Goal: Task Accomplishment & Management: Use online tool/utility

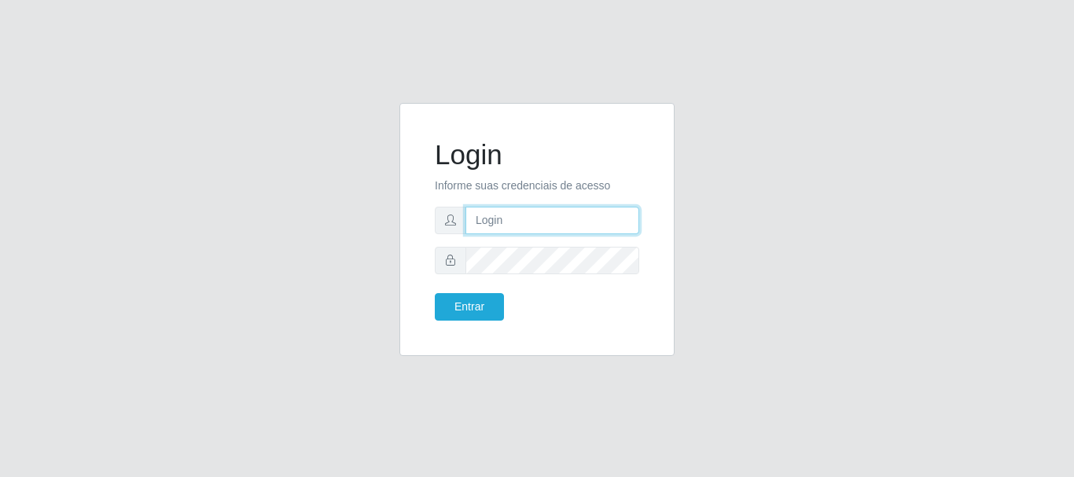
click at [505, 230] on input "text" at bounding box center [552, 221] width 174 height 28
type input "[EMAIL_ADDRESS][DOMAIN_NAME]"
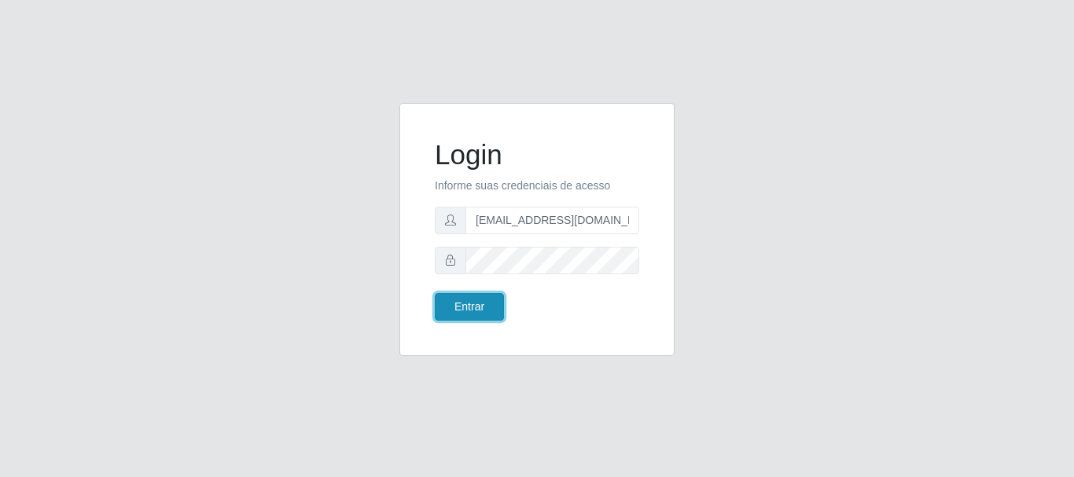
click at [472, 300] on button "Entrar" at bounding box center [469, 307] width 69 height 28
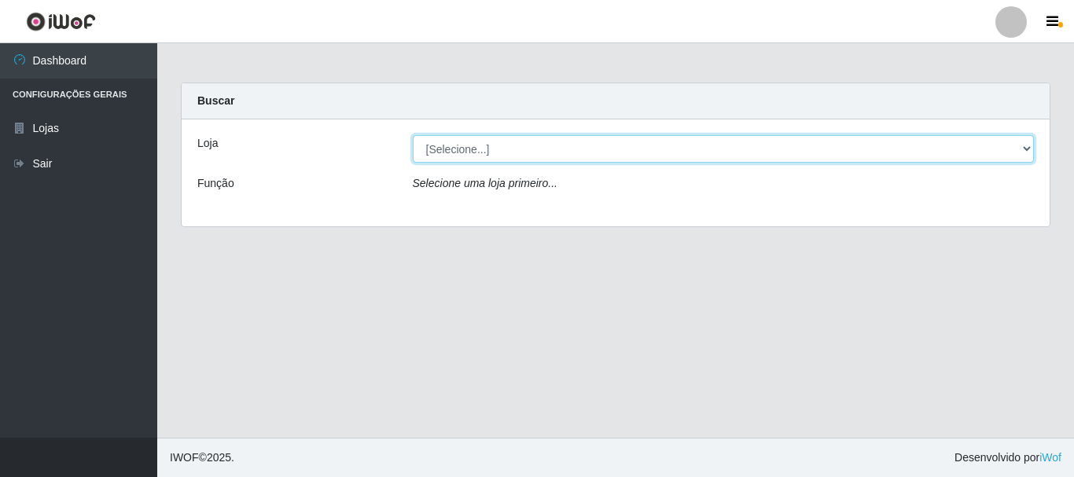
click at [413, 135] on select "[Selecione...] Super Show - [PERSON_NAME]" at bounding box center [724, 149] width 622 height 28
select select "120"
click option "Super Show - [PERSON_NAME]" at bounding box center [0, 0] width 0 height 0
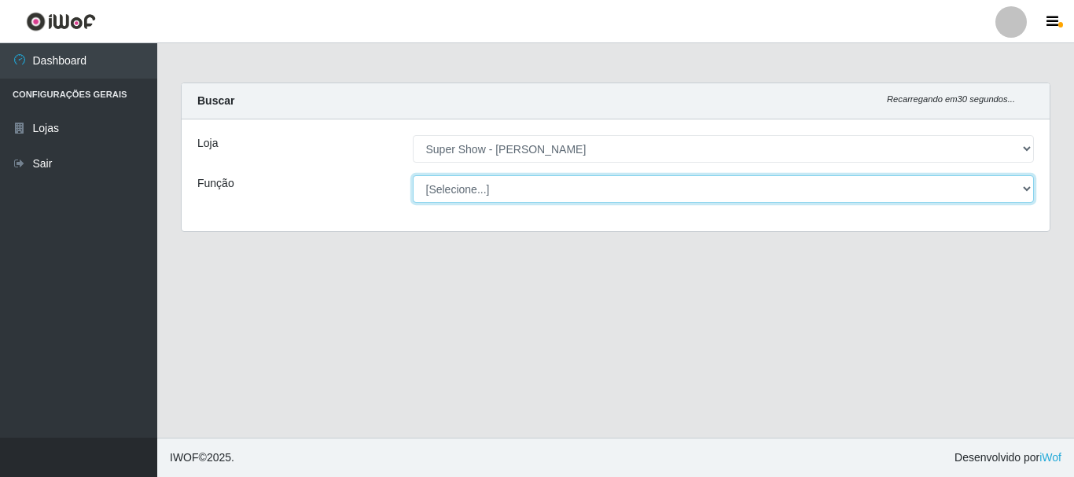
click at [413, 175] on select "[Selecione...] ASG Auxiliar de Estacionamento Balconista Embalador Embalador + …" at bounding box center [724, 189] width 622 height 28
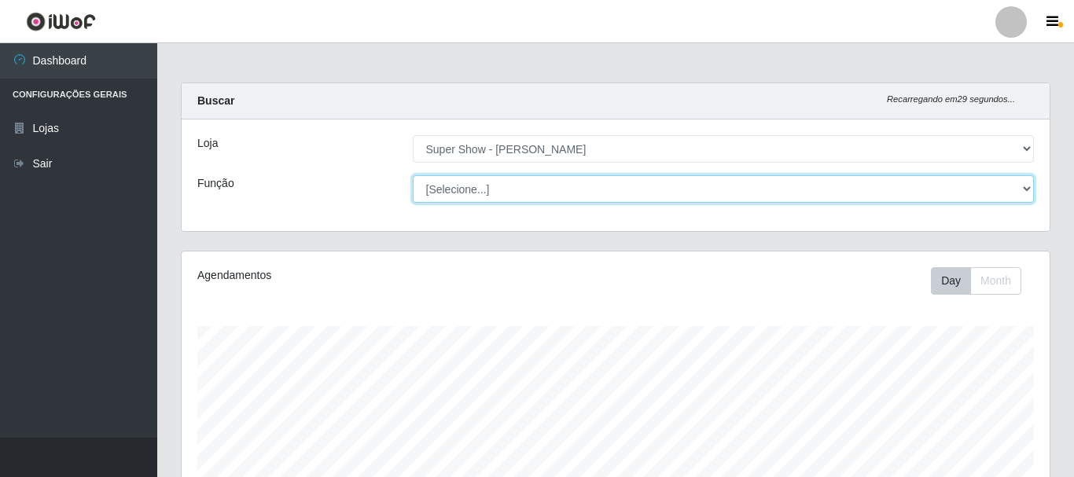
scroll to position [326, 868]
click option "Operador de Caixa" at bounding box center [0, 0] width 0 height 0
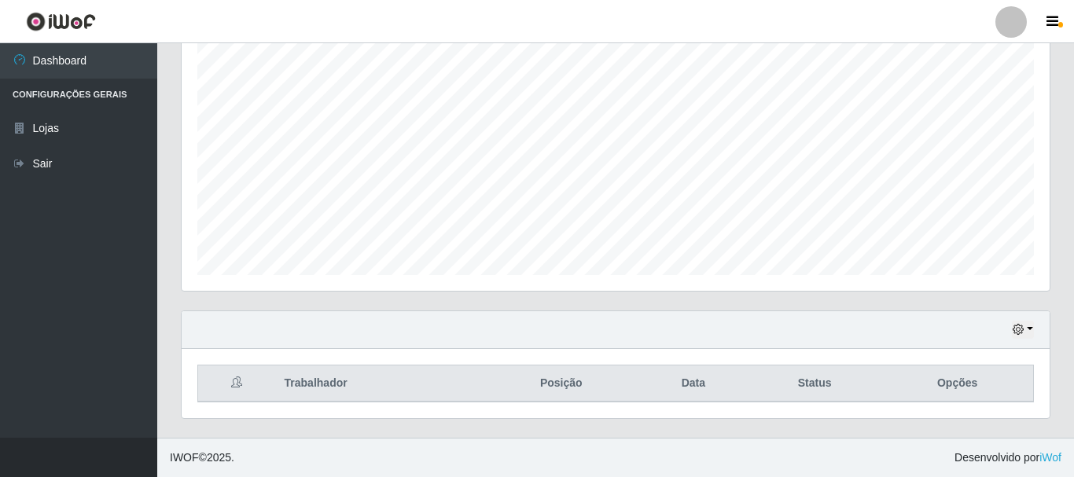
scroll to position [0, 0]
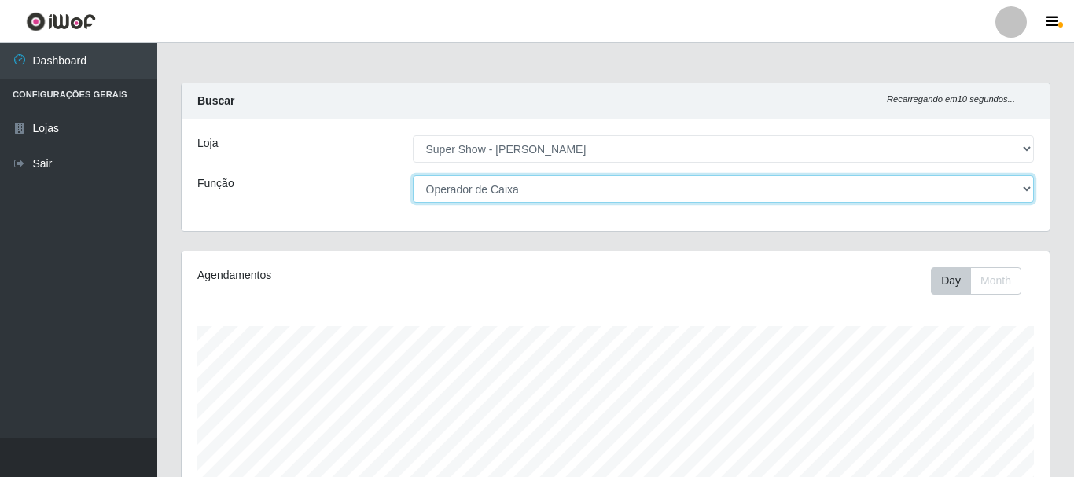
click at [413, 175] on select "[Selecione...] ASG Auxiliar de Estacionamento Balconista Embalador Embalador + …" at bounding box center [724, 189] width 622 height 28
select select "16"
click option "ASG" at bounding box center [0, 0] width 0 height 0
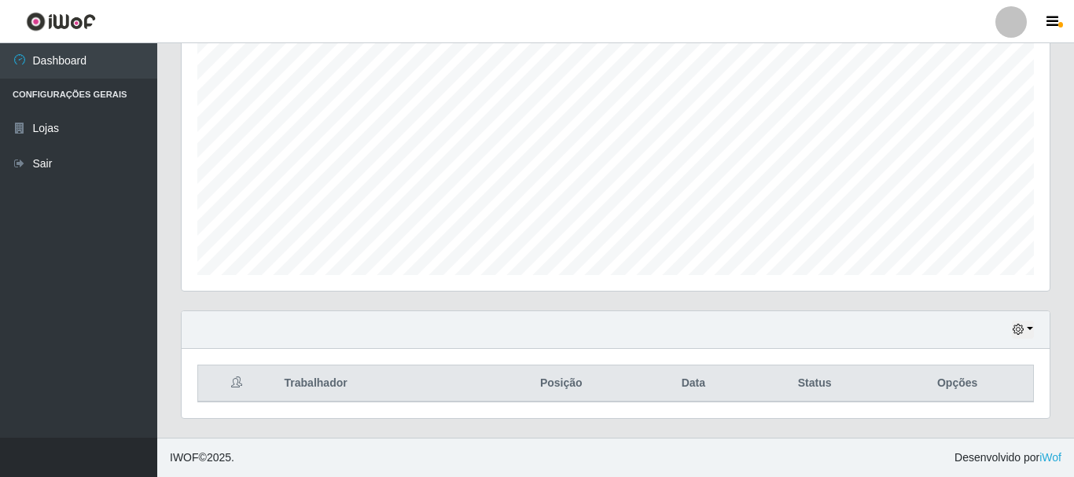
scroll to position [427, 0]
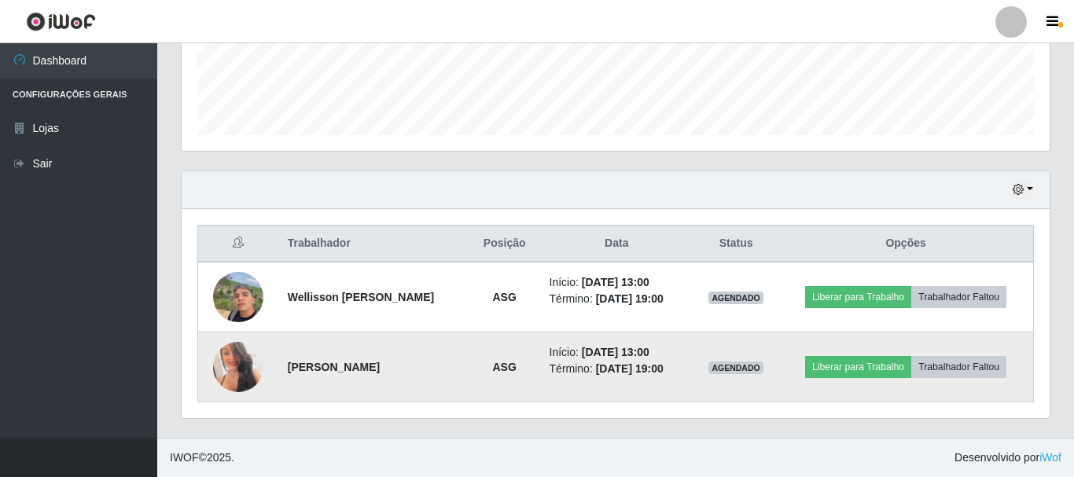
click at [237, 380] on img at bounding box center [238, 367] width 50 height 71
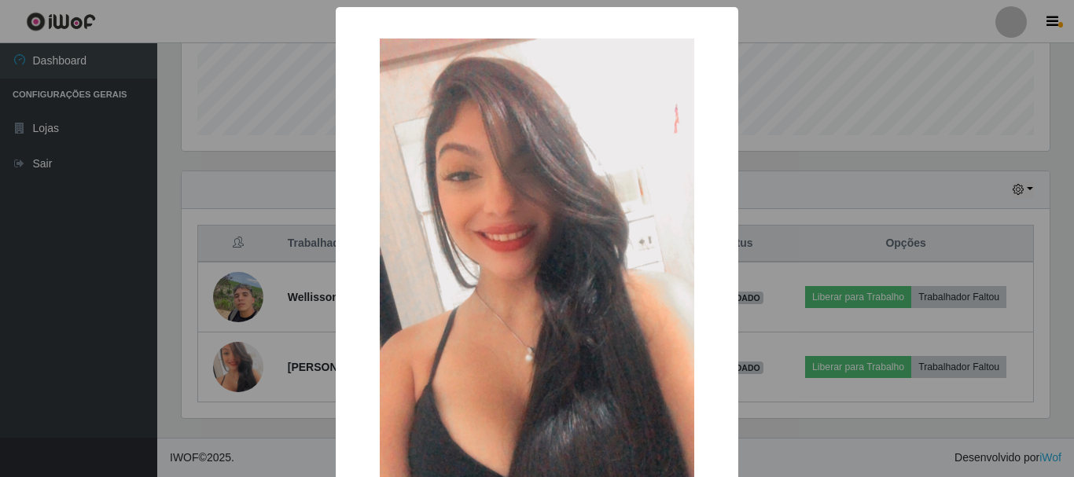
click at [281, 426] on div "× OK Cancel" at bounding box center [537, 238] width 1074 height 477
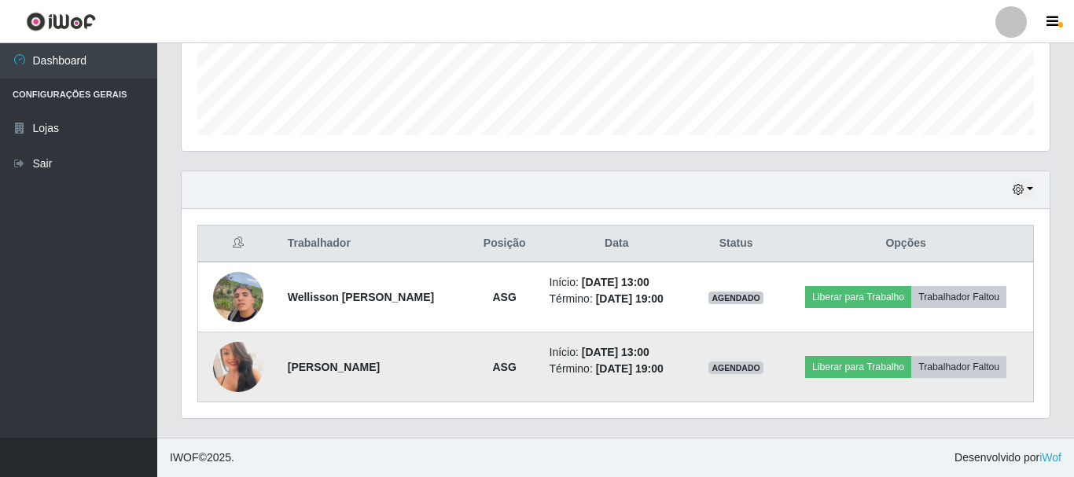
click at [226, 382] on img at bounding box center [238, 367] width 50 height 71
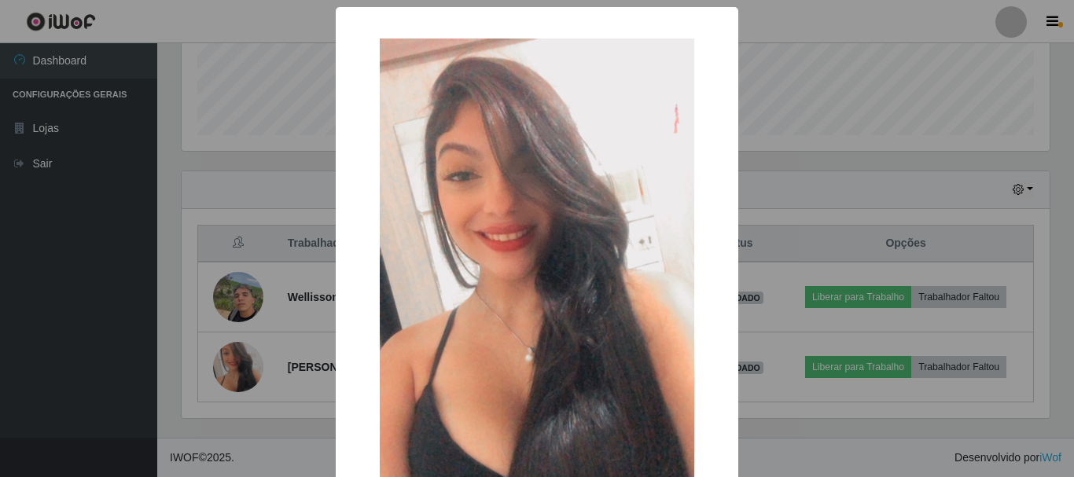
scroll to position [104, 0]
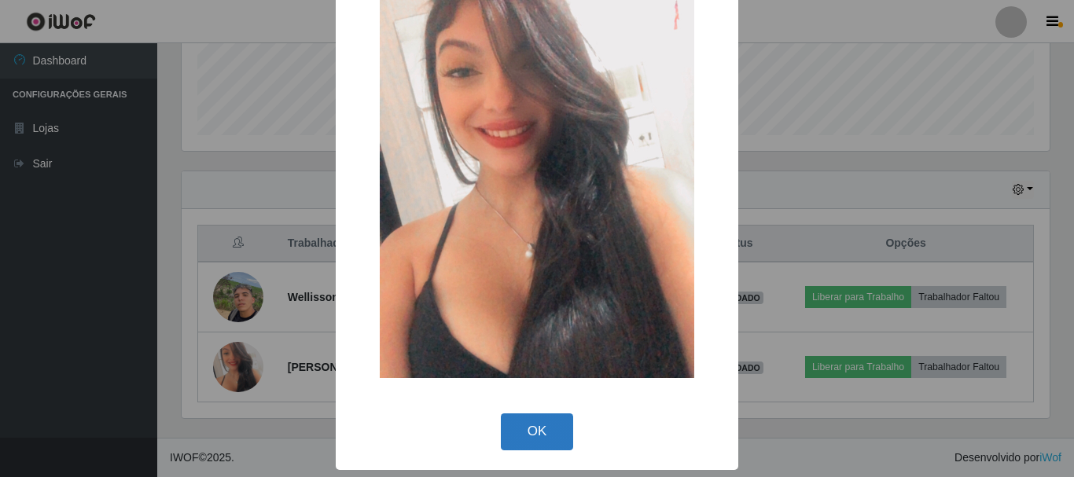
click at [527, 437] on button "OK" at bounding box center [537, 431] width 73 height 37
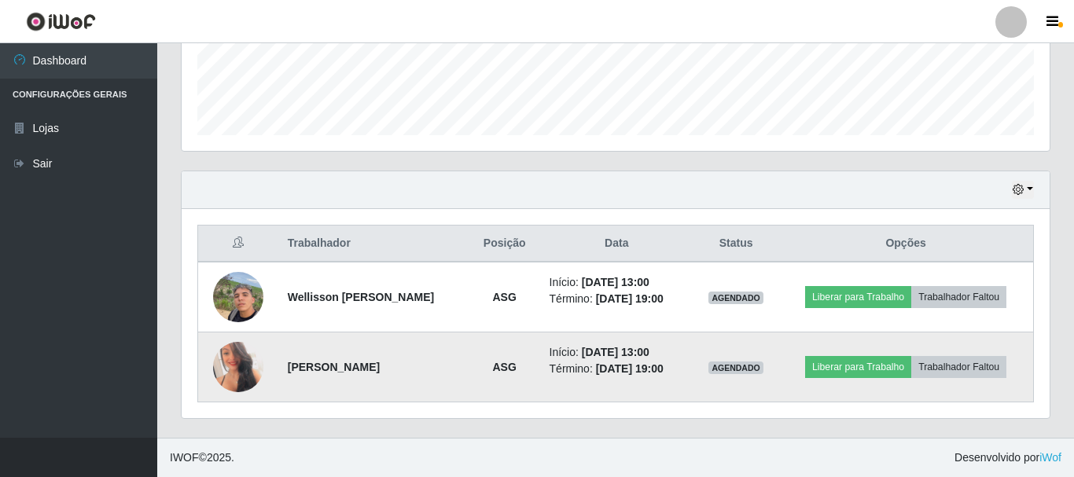
click at [234, 377] on img at bounding box center [238, 367] width 50 height 71
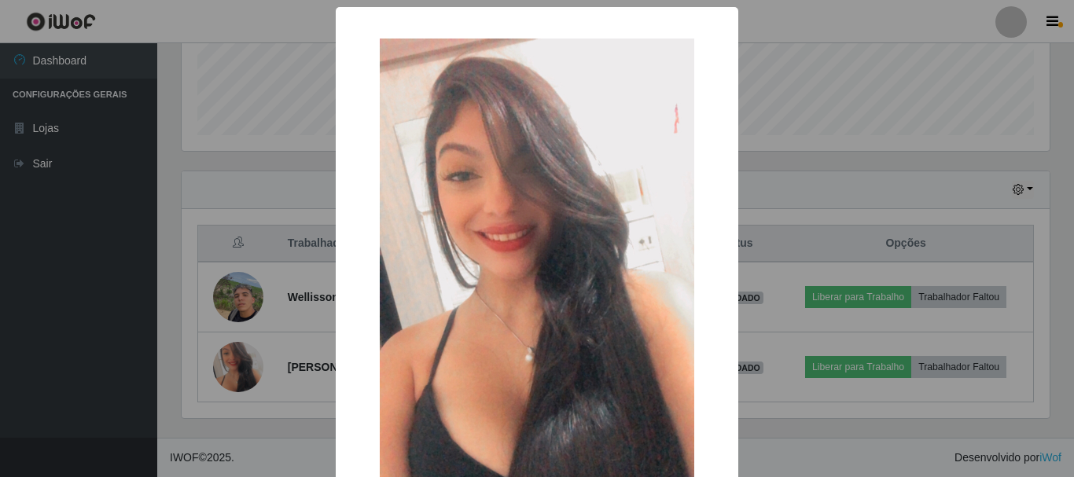
click at [292, 230] on div "× OK Cancel" at bounding box center [537, 238] width 1074 height 477
